Goal: Task Accomplishment & Management: Manage account settings

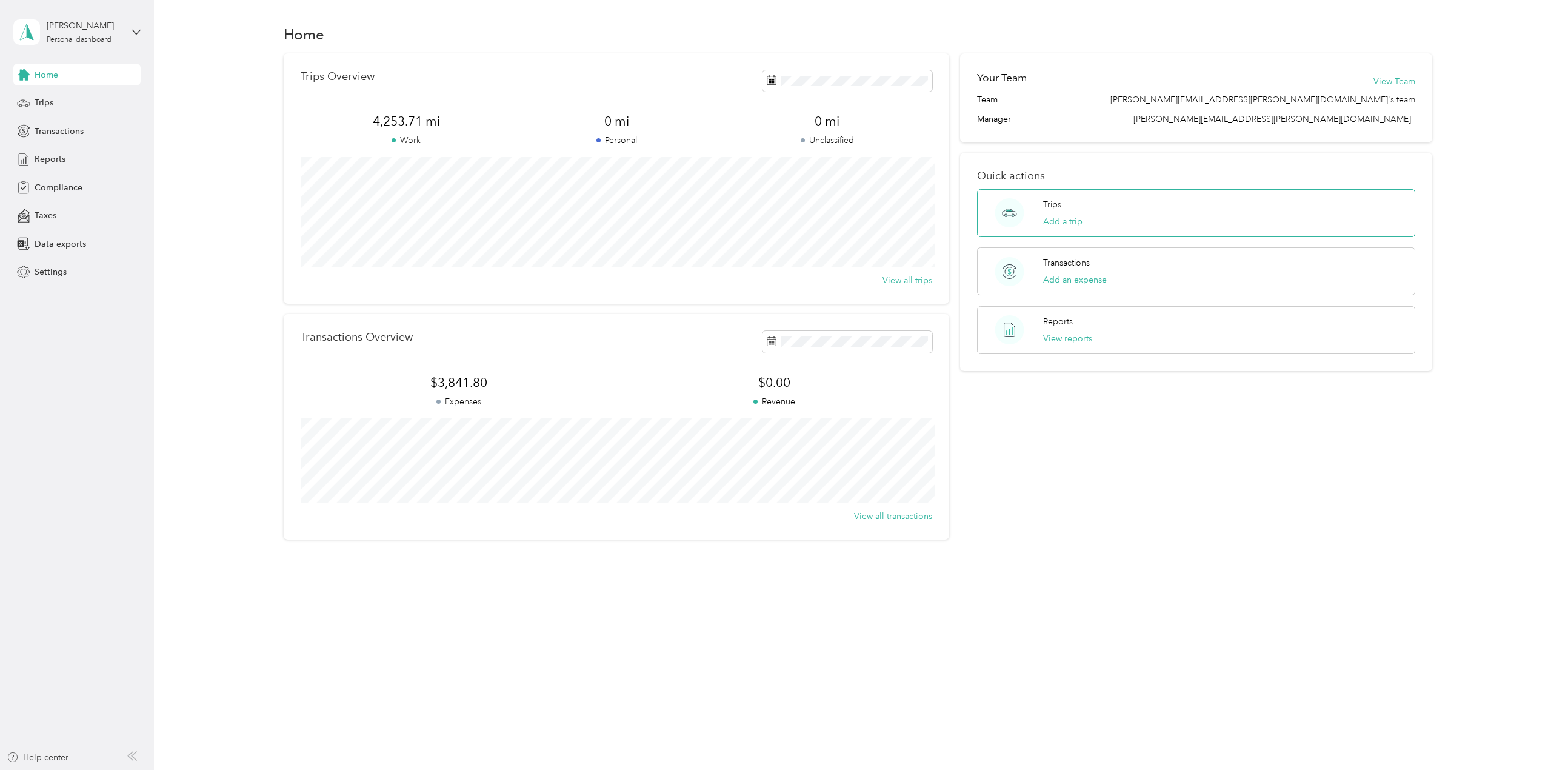
click at [1056, 207] on p "Trips" at bounding box center [1053, 204] width 18 height 13
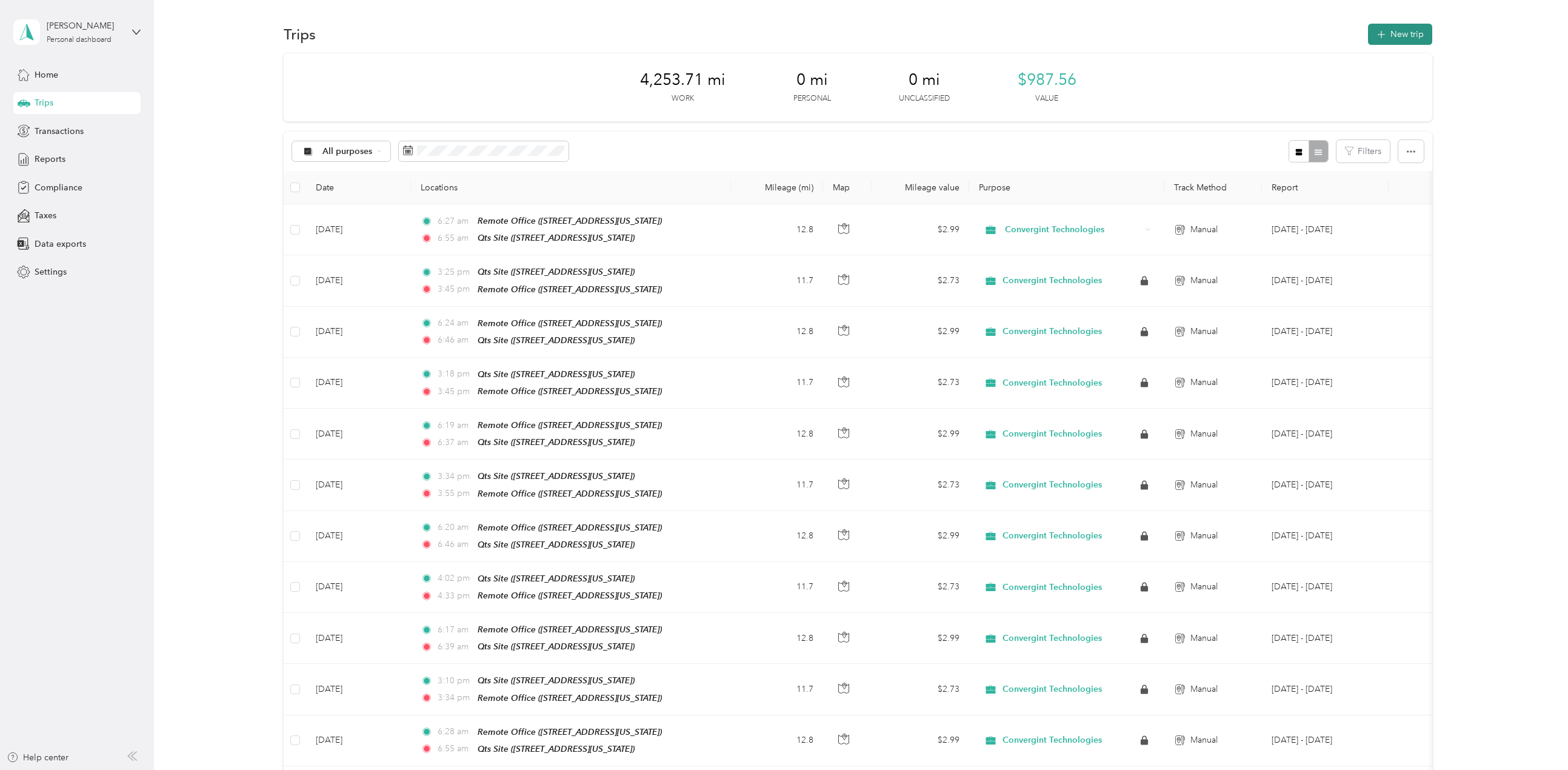
click at [1384, 35] on icon "button" at bounding box center [1382, 35] width 14 height 14
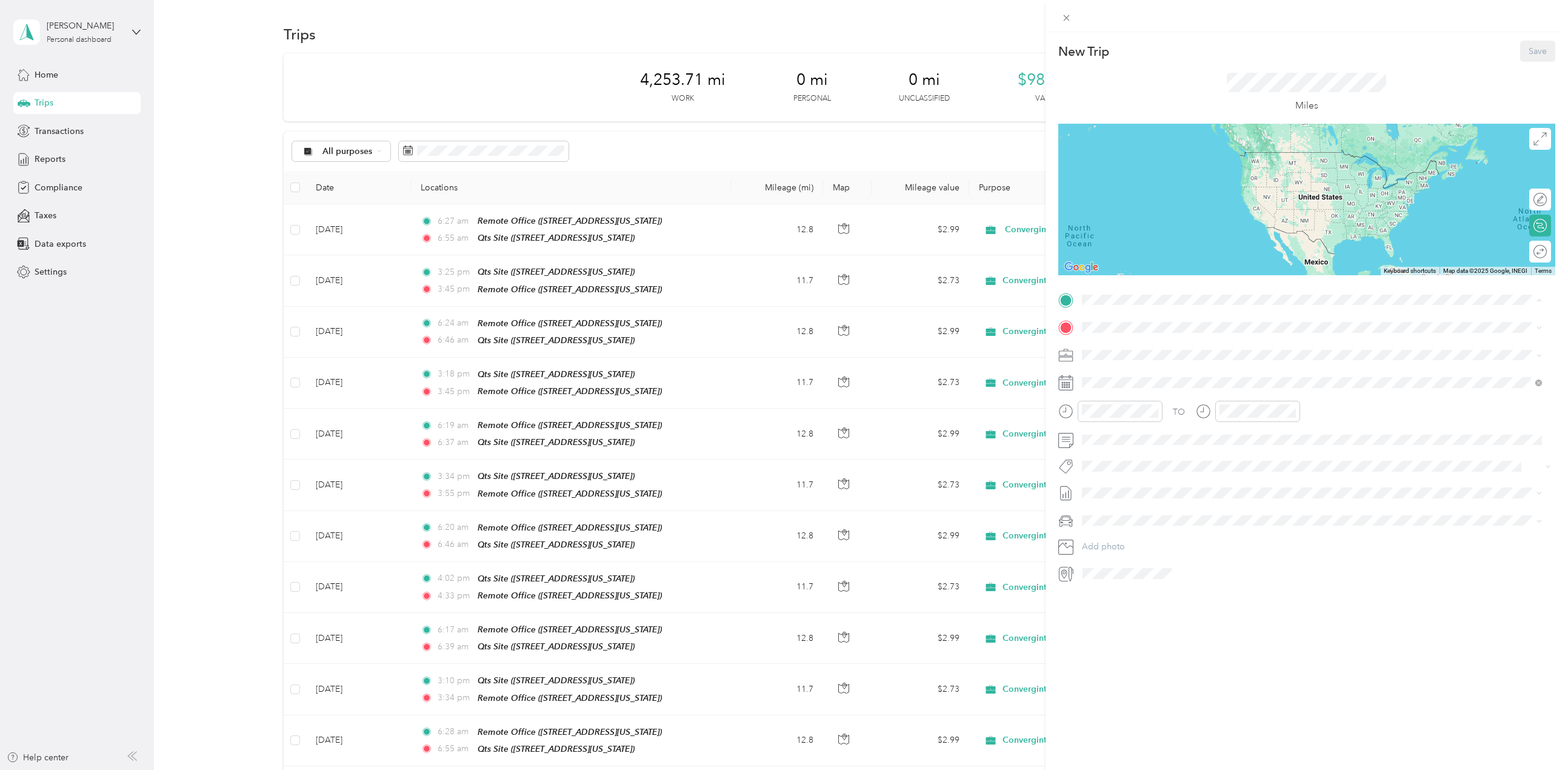
click at [1151, 398] on span "[STREET_ADDRESS][US_STATE]" at bounding box center [1165, 400] width 121 height 11
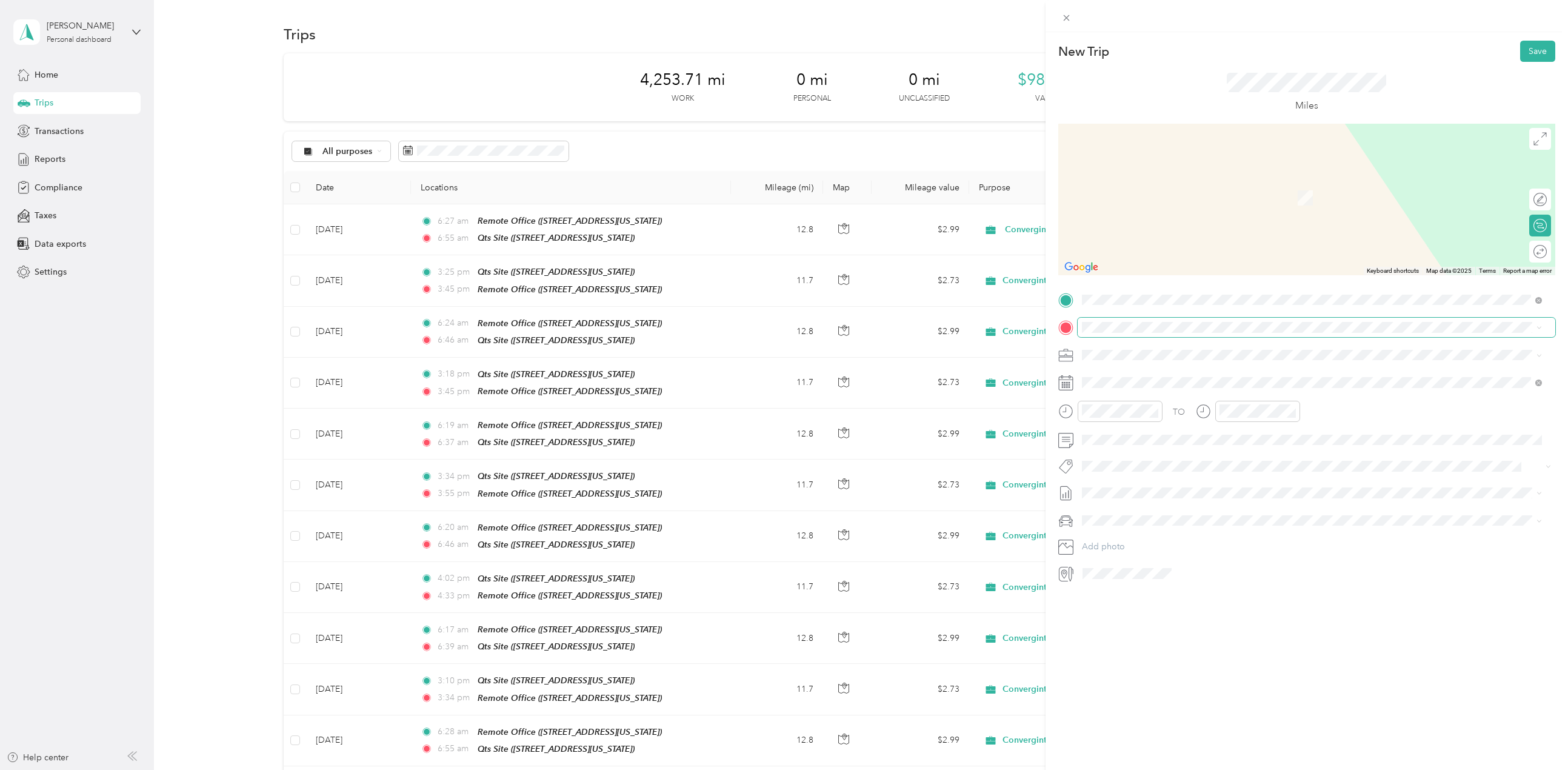
click at [1144, 333] on span at bounding box center [1316, 328] width 478 height 20
click at [1145, 377] on strong "Remote Office" at bounding box center [1133, 375] width 58 height 11
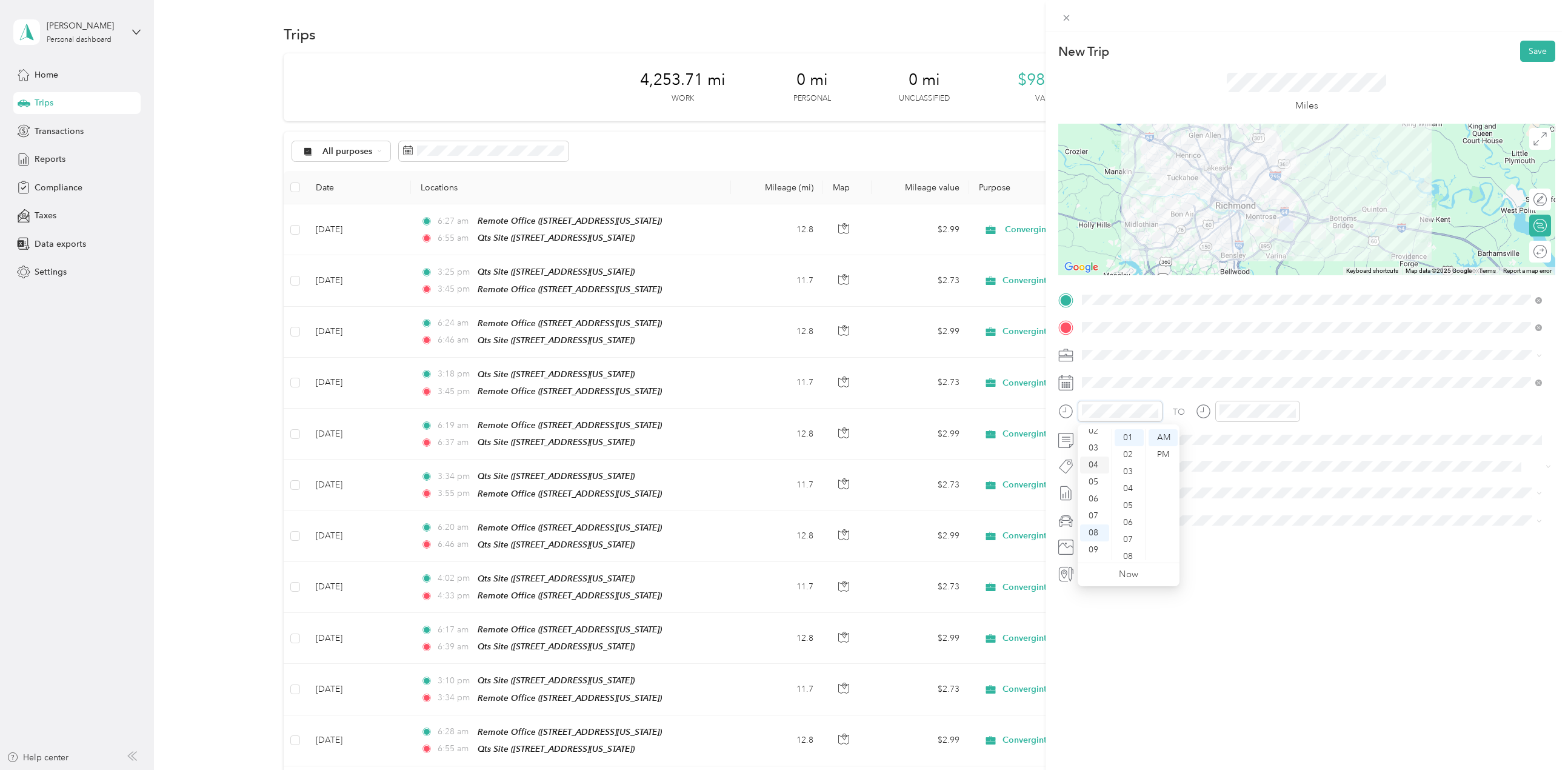
scroll to position [12, 0]
click at [1093, 460] on div "02" at bounding box center [1095, 460] width 29 height 17
click at [1090, 457] on div "03" at bounding box center [1095, 454] width 29 height 17
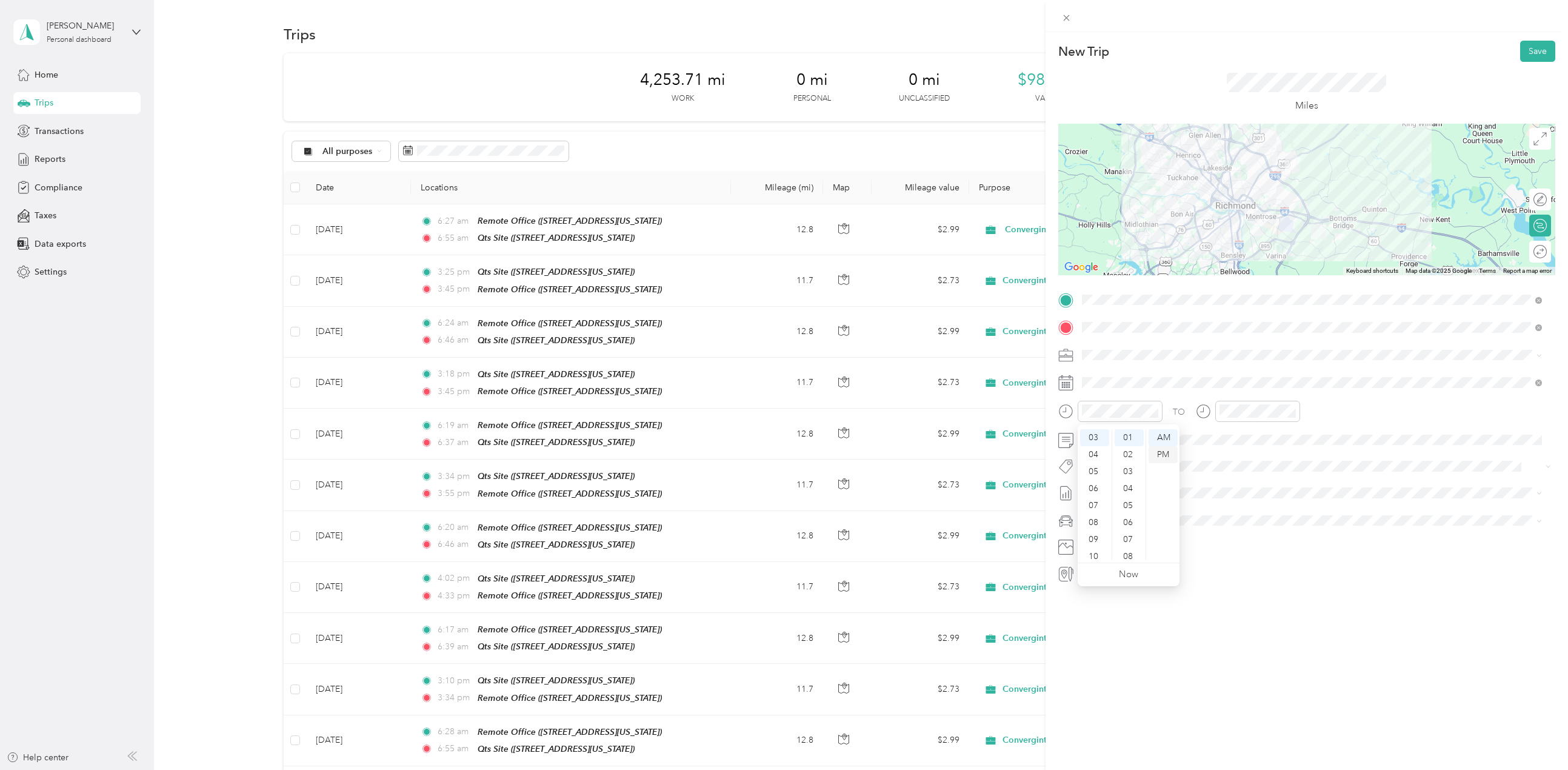
click at [1163, 457] on div "PM" at bounding box center [1163, 454] width 29 height 17
click at [1230, 473] on div "03" at bounding box center [1231, 476] width 29 height 17
click at [1264, 463] on div "28" at bounding box center [1266, 472] width 29 height 17
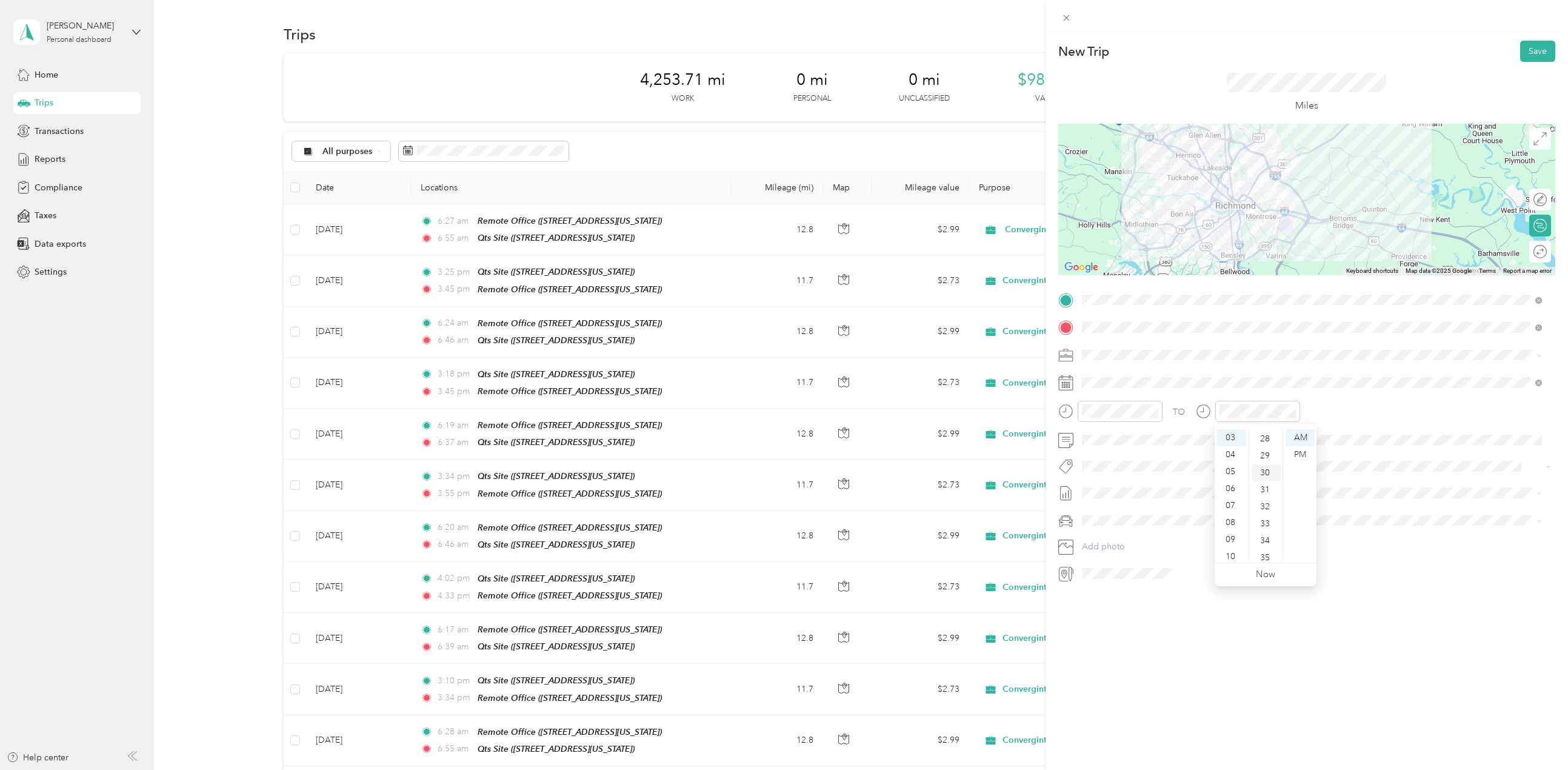
scroll to position [475, 0]
click at [1297, 451] on div "PM" at bounding box center [1300, 454] width 29 height 17
click at [1128, 513] on span at bounding box center [1316, 521] width 478 height 20
click at [1132, 560] on div "Truck" at bounding box center [1312, 563] width 451 height 13
click at [1139, 492] on div "2" at bounding box center [1138, 493] width 16 height 15
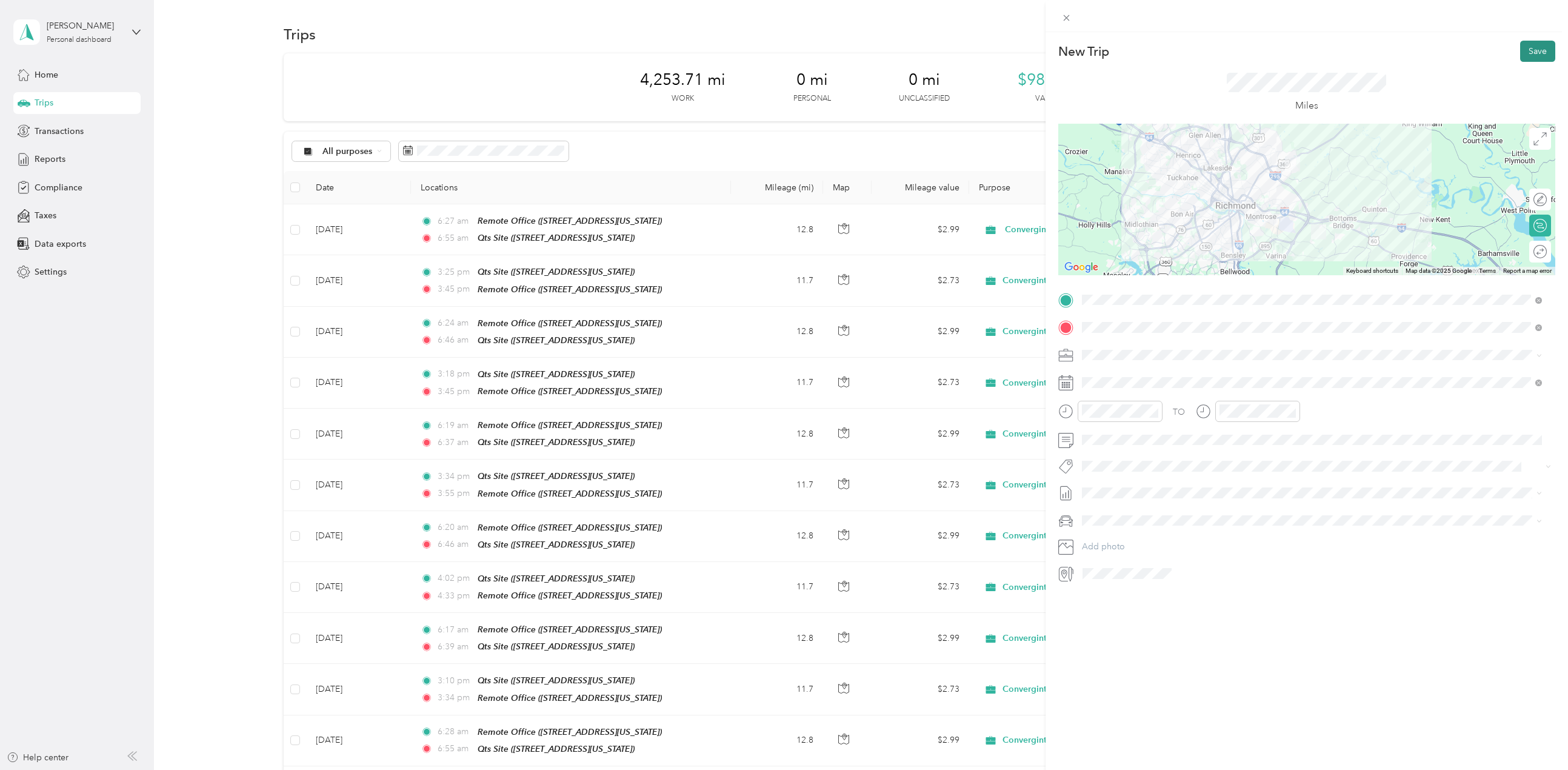
click at [1521, 48] on button "Save" at bounding box center [1538, 51] width 35 height 21
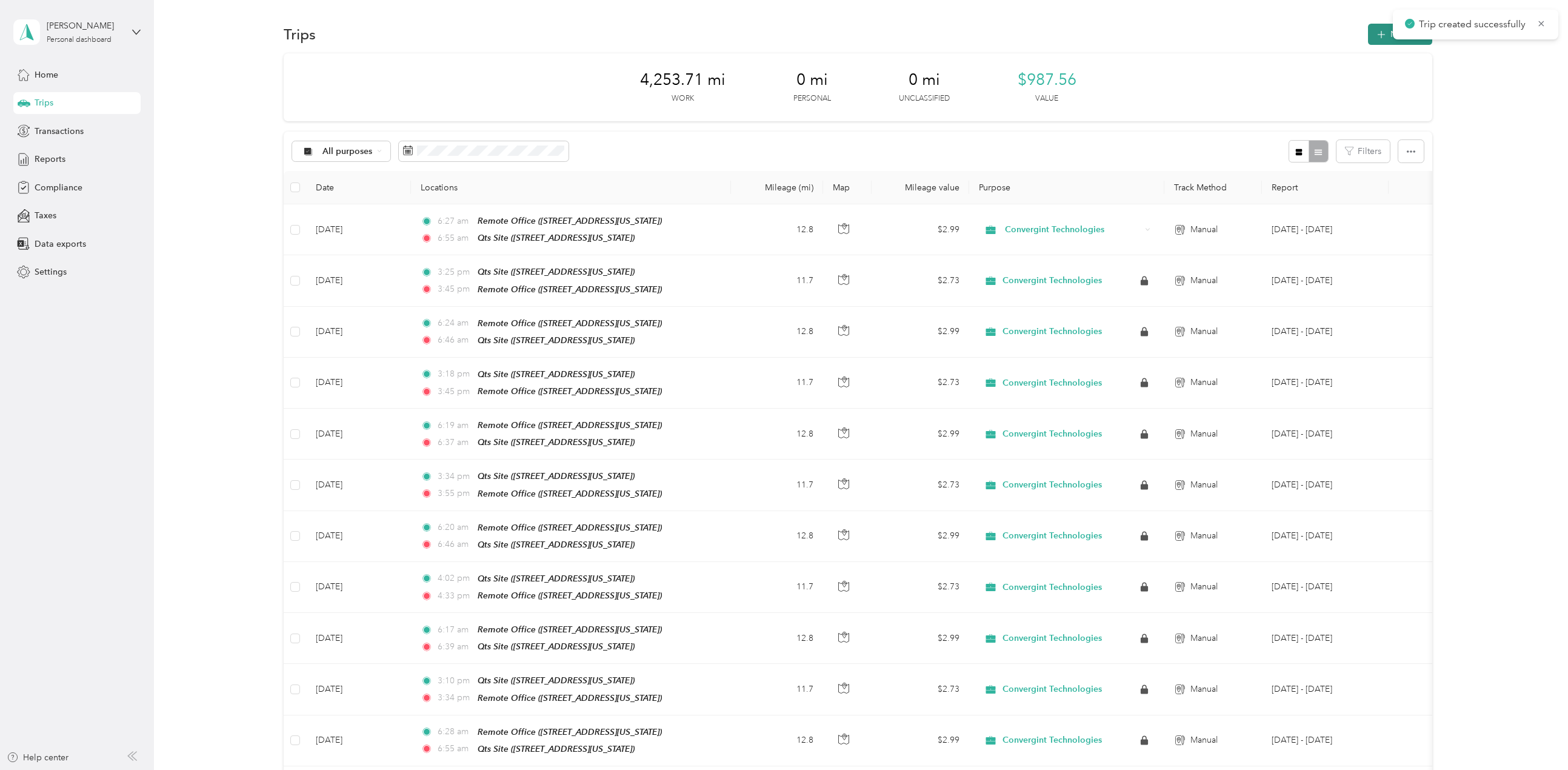
click at [1375, 43] on button "New trip" at bounding box center [1400, 34] width 64 height 21
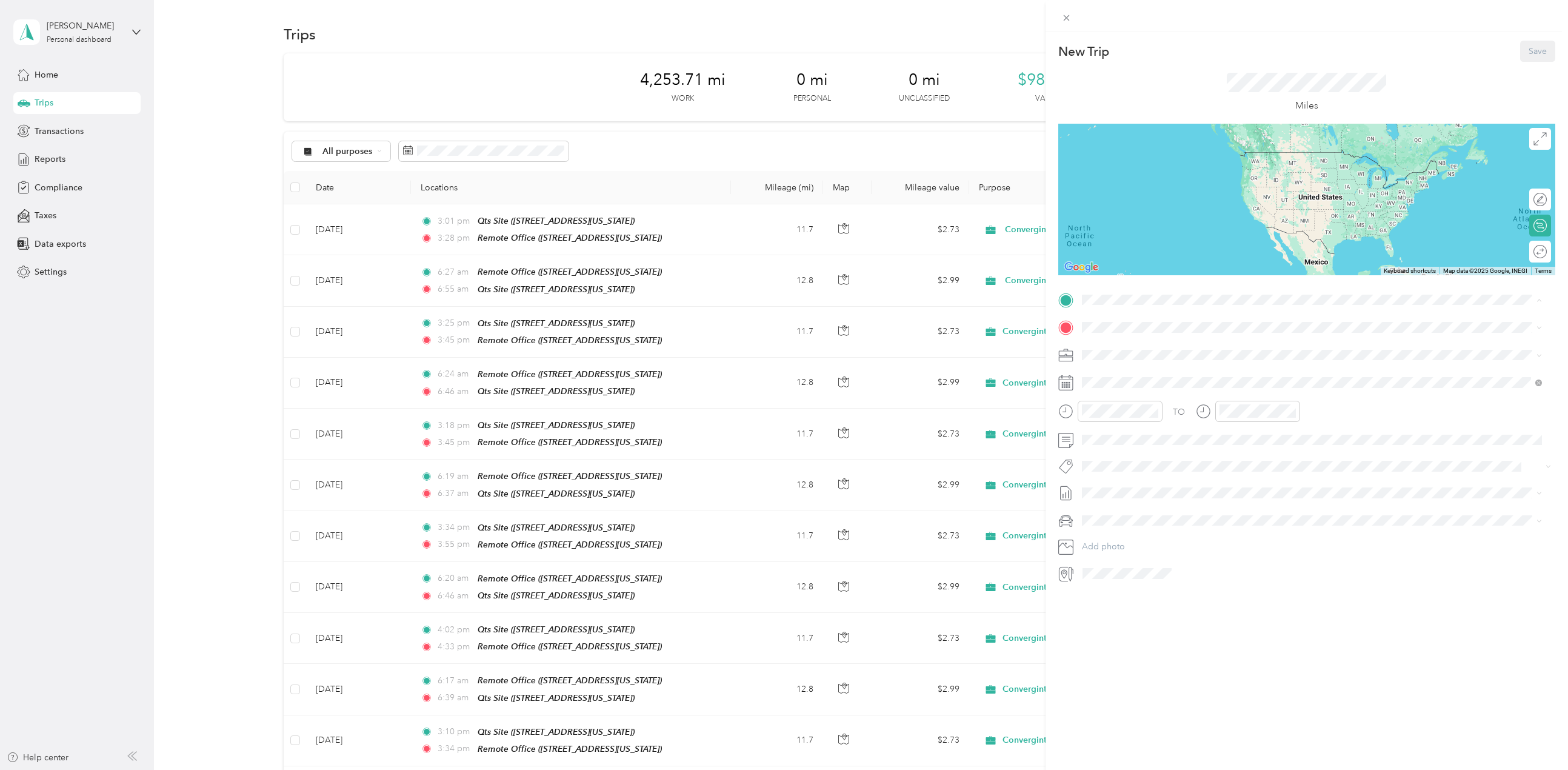
click at [1163, 355] on div "Remote Office [STREET_ADDRESS][US_STATE]" at bounding box center [1165, 356] width 121 height 26
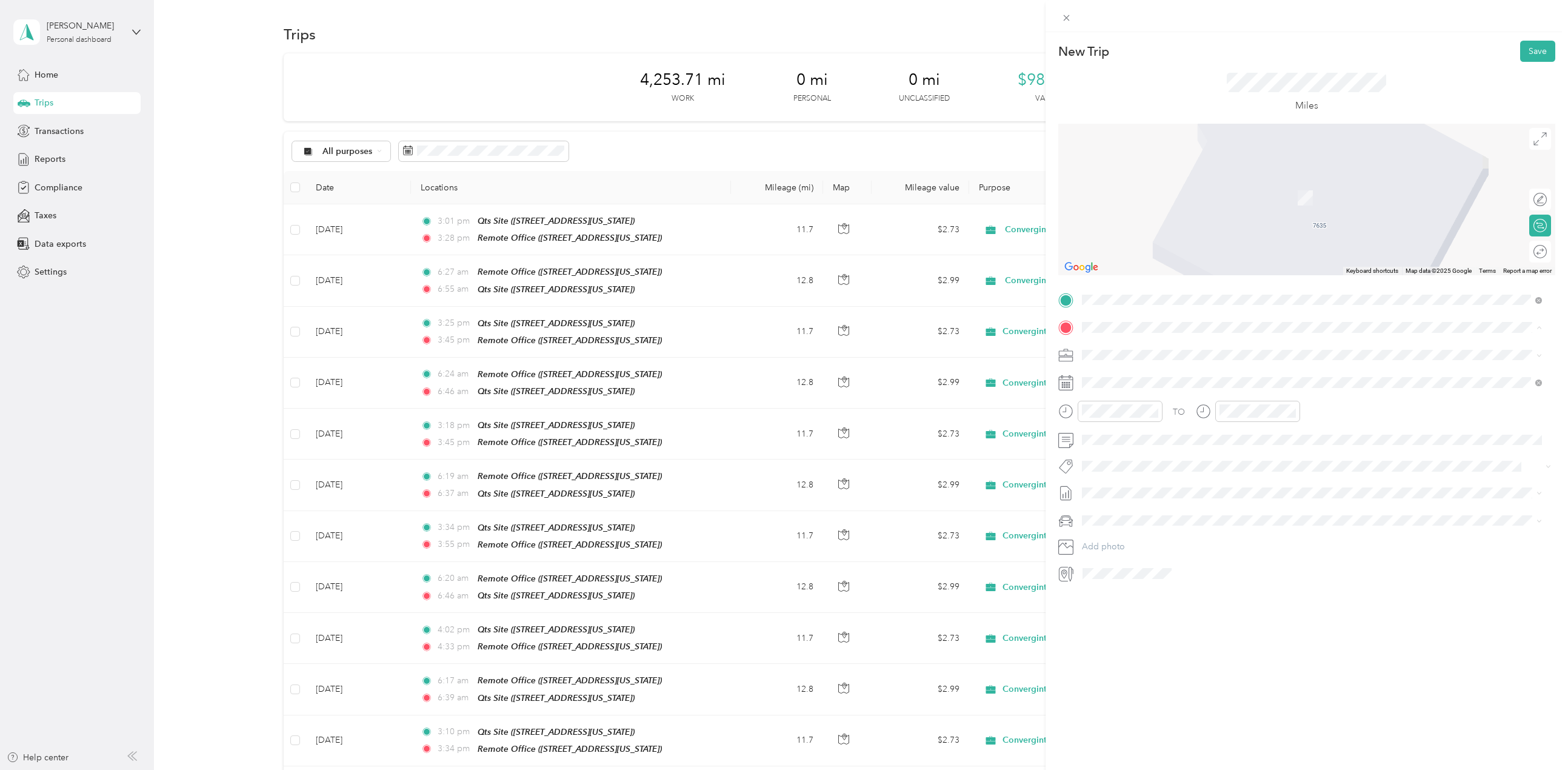
click at [1166, 383] on div "Remote Office [STREET_ADDRESS][US_STATE]" at bounding box center [1165, 383] width 121 height 26
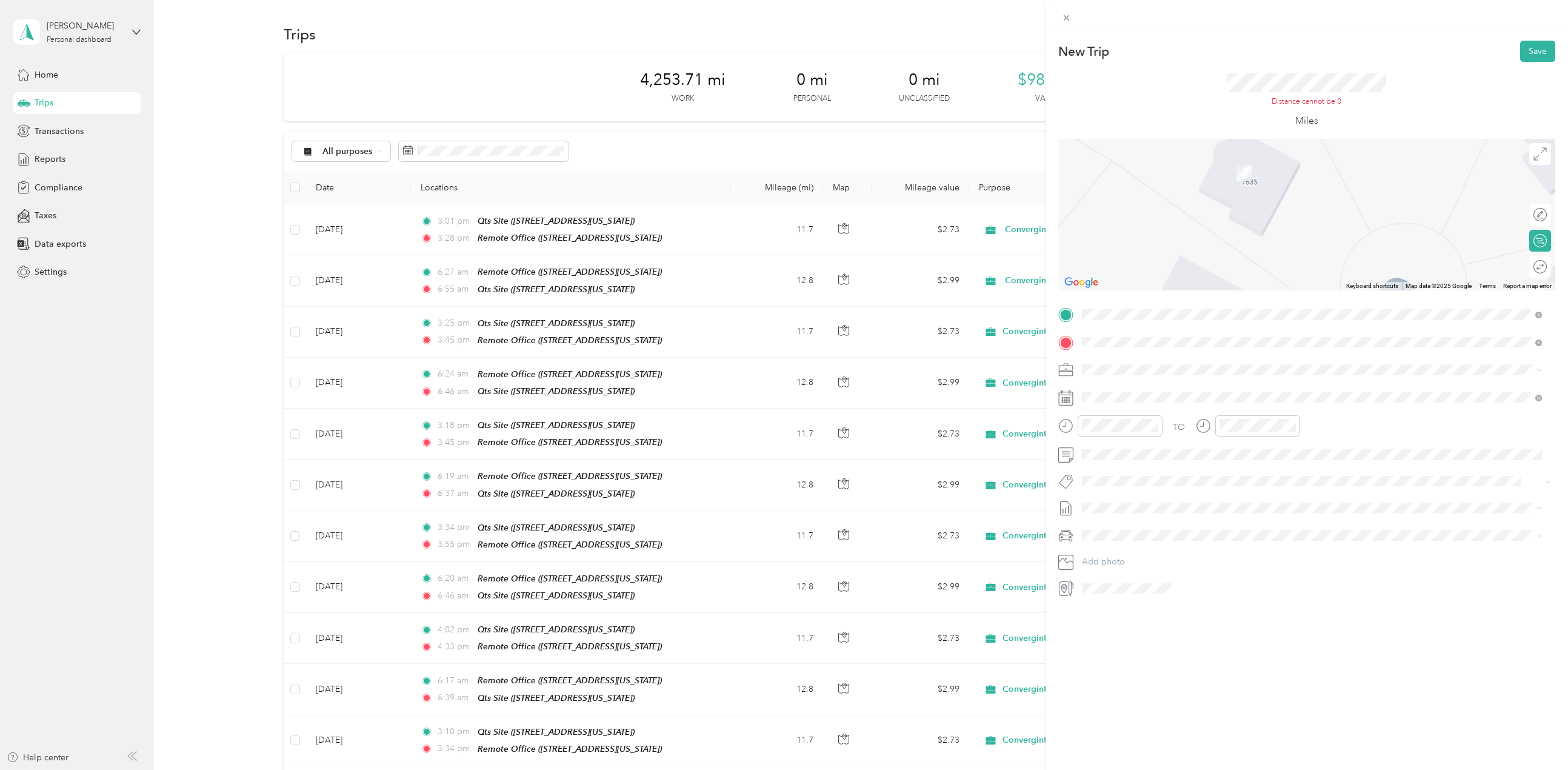
click at [1160, 327] on div "TO Add photo" at bounding box center [1307, 451] width 497 height 293
click at [1163, 432] on div "Qts Site [STREET_ADDRESS][US_STATE]" at bounding box center [1165, 436] width 121 height 26
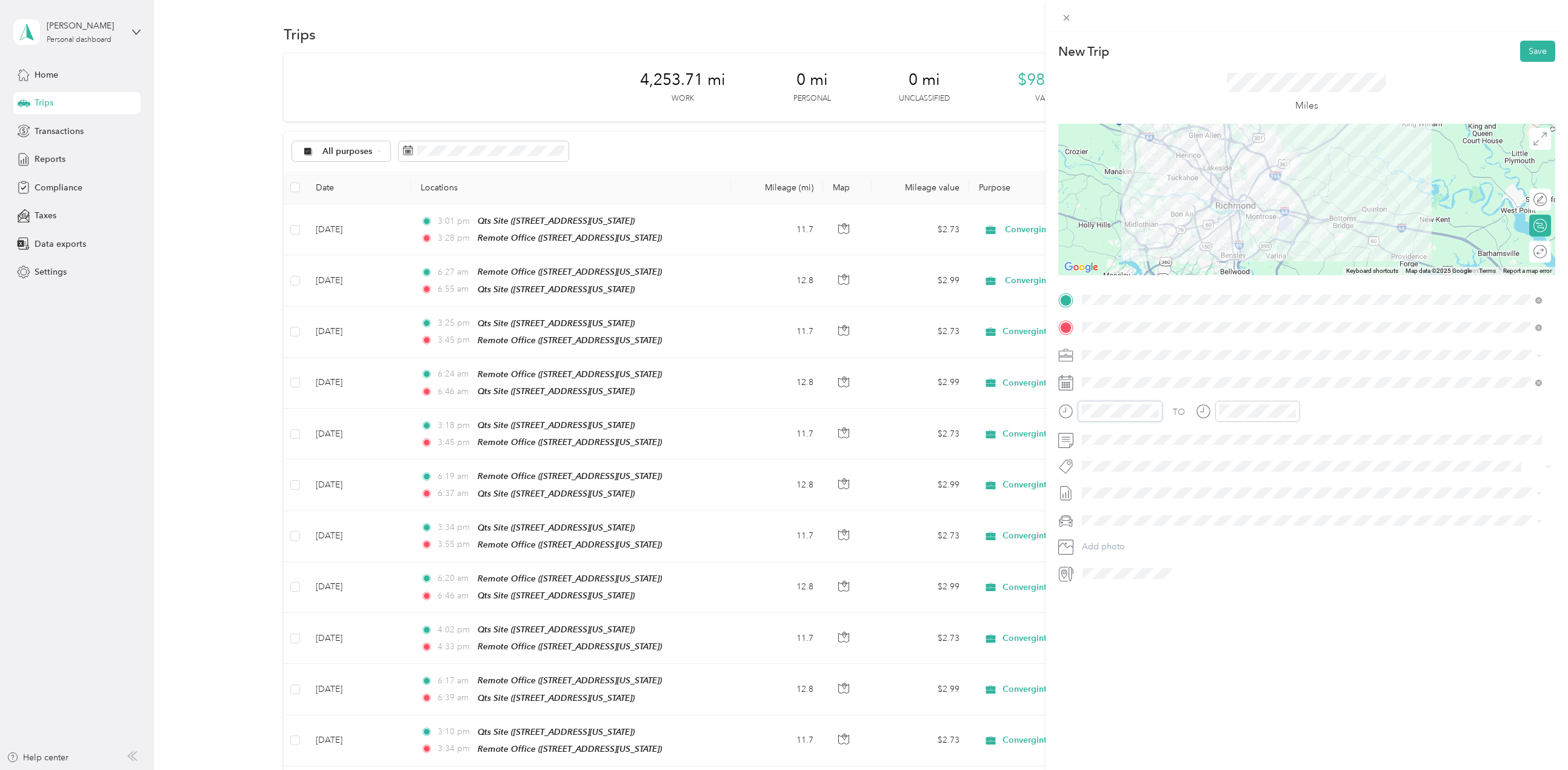
scroll to position [73, 0]
click at [1101, 466] on div "06" at bounding box center [1095, 466] width 29 height 17
click at [1133, 493] on div "33" at bounding box center [1129, 496] width 29 height 17
click at [1091, 463] on div "06" at bounding box center [1095, 466] width 29 height 17
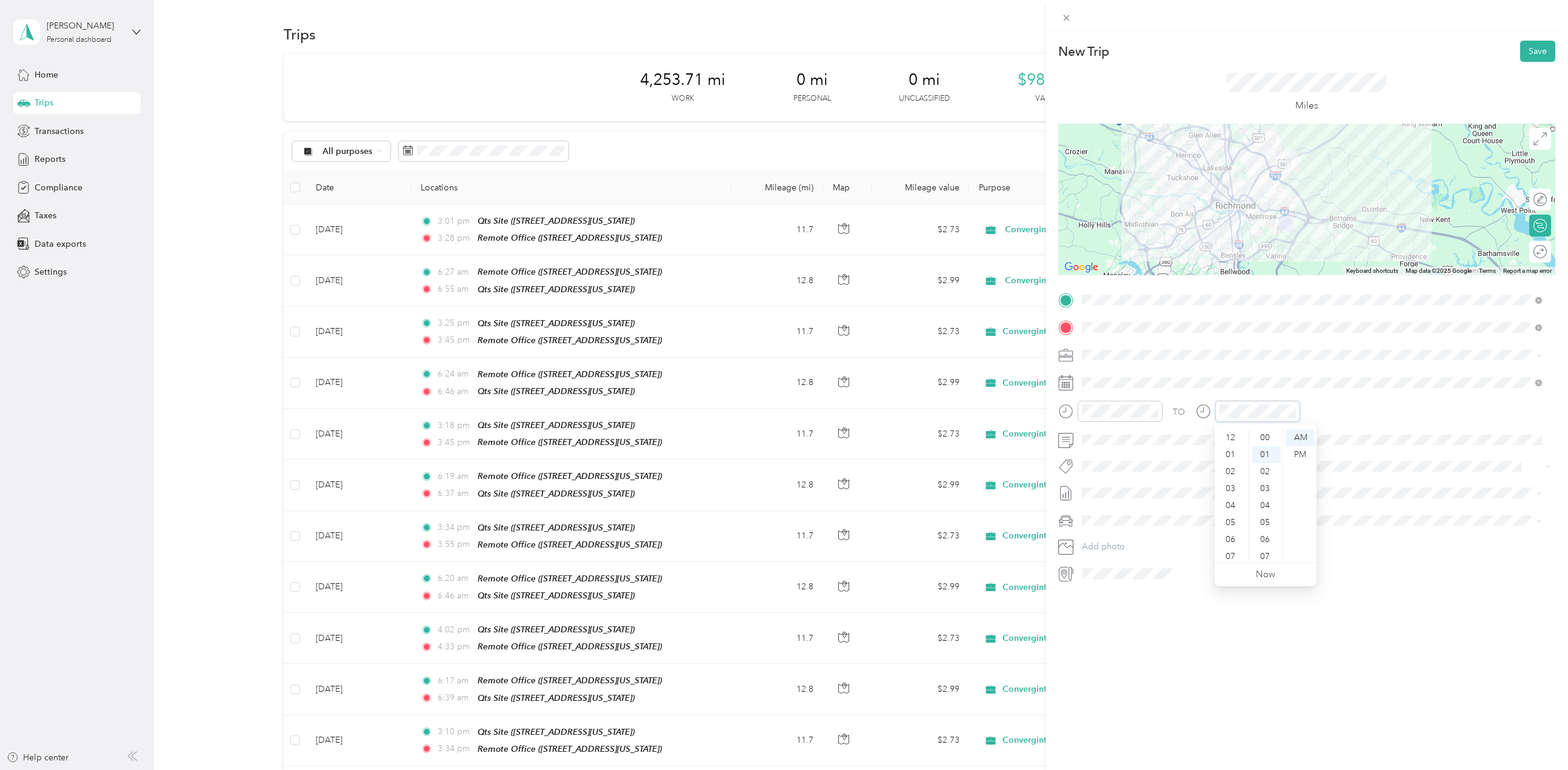
scroll to position [73, 0]
click at [1229, 466] on div "06" at bounding box center [1231, 466] width 29 height 17
click at [1266, 478] on div "53" at bounding box center [1266, 472] width 29 height 17
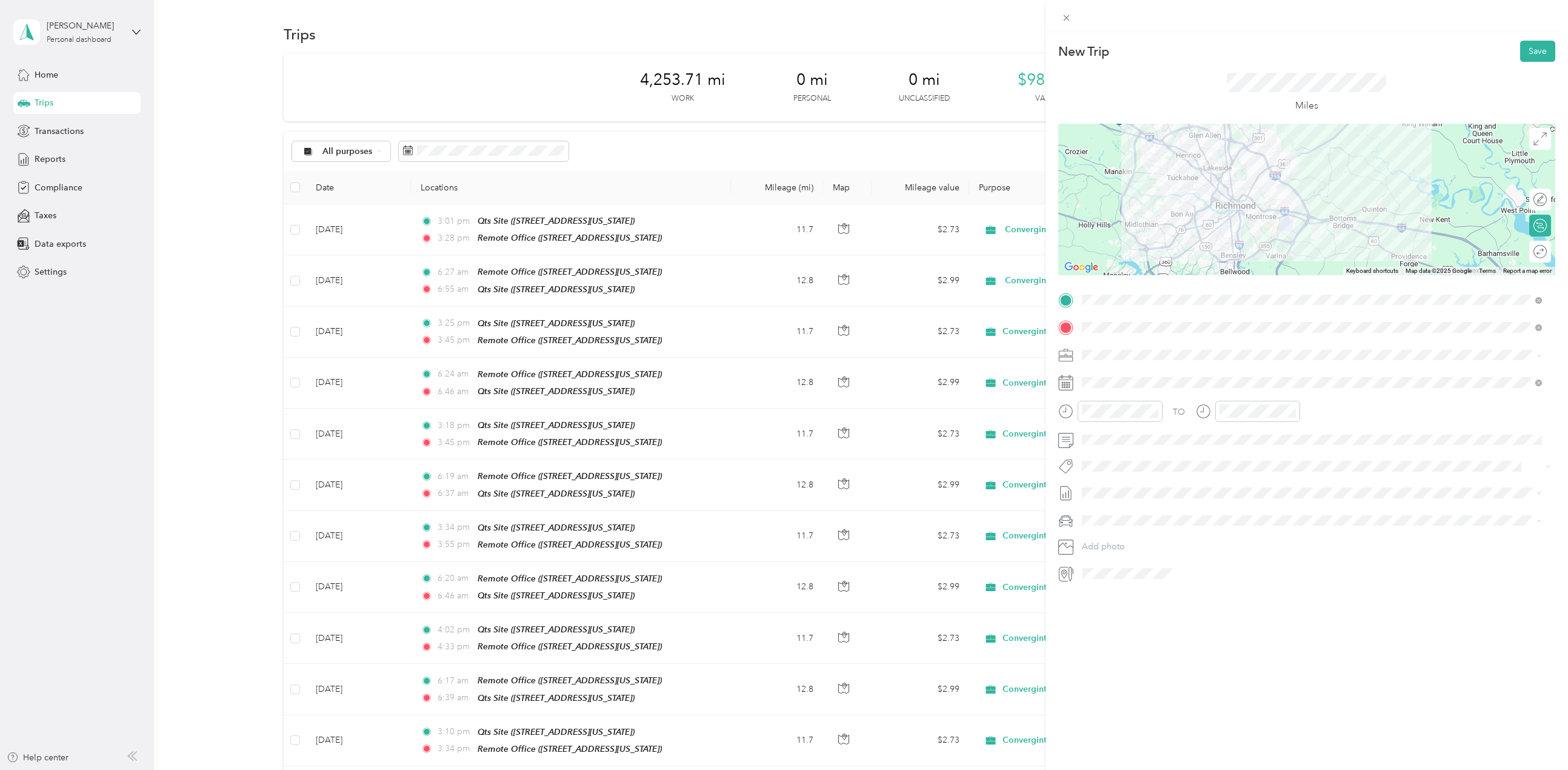
click at [1132, 560] on div "Truck" at bounding box center [1312, 563] width 451 height 13
click at [1521, 53] on button "Save" at bounding box center [1538, 51] width 35 height 21
